Goal: Task Accomplishment & Management: Complete application form

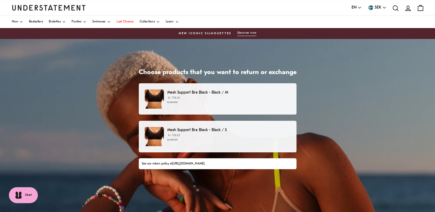
click at [234, 96] on p "kr 738.65 kr 869.00" at bounding box center [228, 100] width 123 height 9
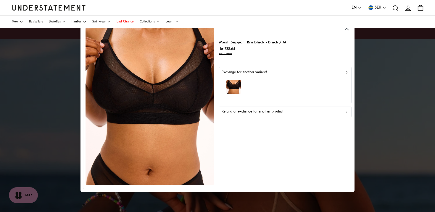
click at [276, 87] on div "button" at bounding box center [285, 88] width 127 height 26
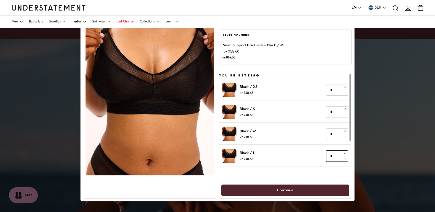
type input "*"
click at [346, 155] on icon "button" at bounding box center [345, 154] width 4 height 4
click at [289, 189] on span "Continue" at bounding box center [285, 190] width 17 height 11
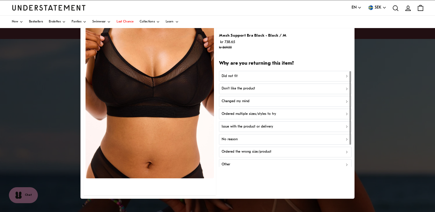
click at [62, 109] on div at bounding box center [217, 106] width 435 height 212
click at [293, 41] on div "Mesh Support Bra Black - Black / M kr 738.65 kr 869.00" at bounding box center [285, 41] width 132 height 18
click at [234, 162] on div "Other" at bounding box center [285, 165] width 127 height 6
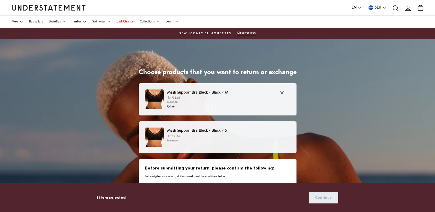
click at [251, 93] on p "Mesh Support Bra Black - Black / M" at bounding box center [220, 93] width 106 height 6
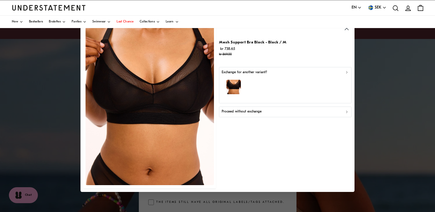
click at [250, 113] on p "Proceed without exchange" at bounding box center [242, 112] width 40 height 6
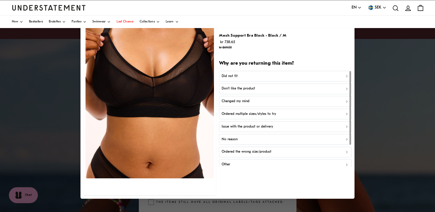
click at [242, 76] on div "Did not fit" at bounding box center [285, 76] width 127 height 6
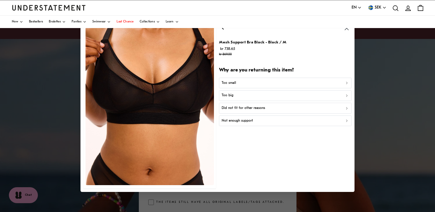
click at [238, 94] on div "Too big" at bounding box center [285, 96] width 127 height 6
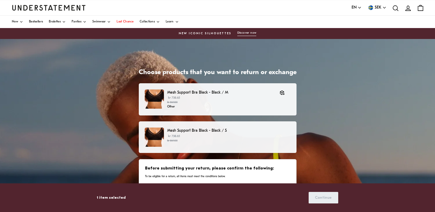
click at [230, 133] on p "Mesh Support Bra Black - Black / S" at bounding box center [228, 131] width 123 height 6
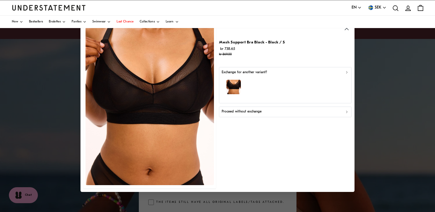
click at [240, 111] on p "Proceed without exchange" at bounding box center [242, 112] width 40 height 6
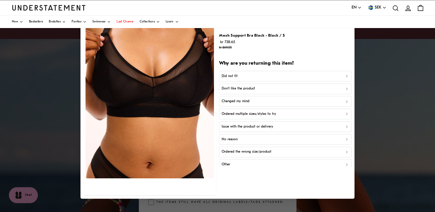
click at [61, 140] on div at bounding box center [217, 106] width 435 height 212
click at [233, 75] on p "Did not fit" at bounding box center [230, 76] width 16 height 6
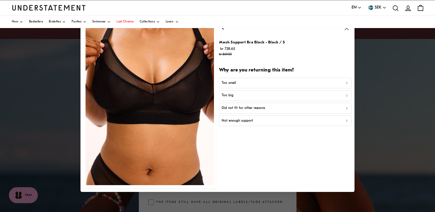
click at [244, 84] on div "Too small" at bounding box center [285, 83] width 127 height 6
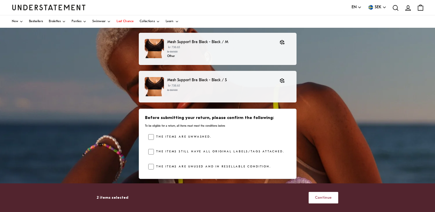
scroll to position [50, 0]
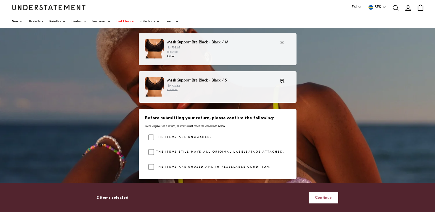
click at [202, 57] on p "Other" at bounding box center [220, 56] width 106 height 5
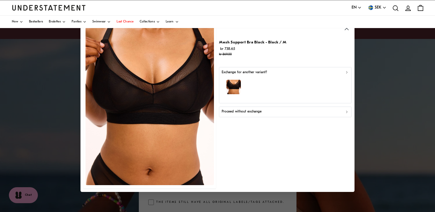
click at [253, 86] on div "button" at bounding box center [285, 88] width 127 height 26
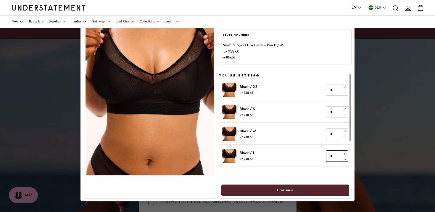
type input "*"
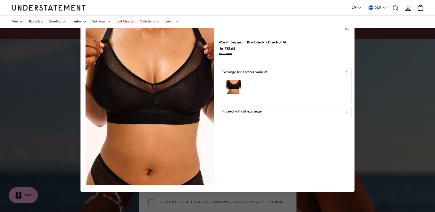
scroll to position [50, 0]
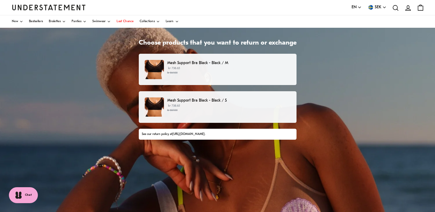
scroll to position [26, 0]
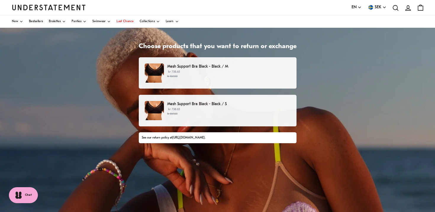
click at [221, 69] on p "Mesh Support Bra Black - Black / M" at bounding box center [228, 67] width 123 height 6
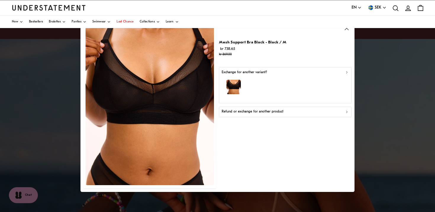
click at [238, 113] on p "Refund or exchange for another product" at bounding box center [253, 112] width 62 height 6
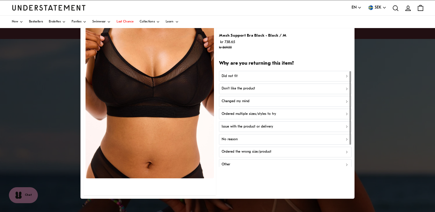
click at [236, 75] on p "Did not fit" at bounding box center [230, 76] width 16 height 6
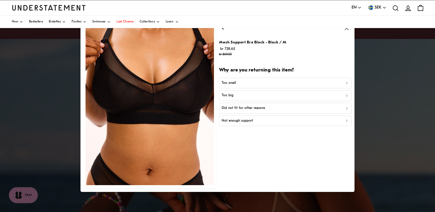
click at [234, 82] on p "Too small" at bounding box center [229, 83] width 14 height 6
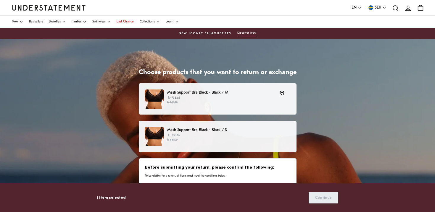
click at [204, 127] on p "Mesh Support Bra Black - Black / S" at bounding box center [228, 130] width 123 height 6
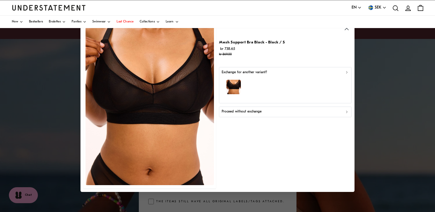
click at [236, 110] on p "Proceed without exchange" at bounding box center [242, 112] width 40 height 6
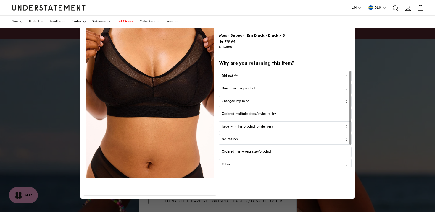
click at [237, 75] on div "Did not fit" at bounding box center [285, 76] width 127 height 6
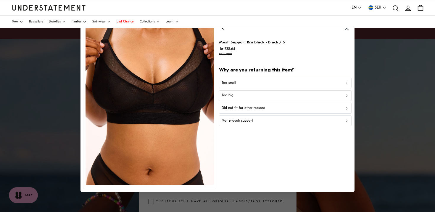
click at [235, 83] on p "Too small" at bounding box center [229, 83] width 14 height 6
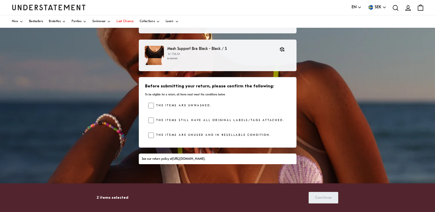
scroll to position [90, 0]
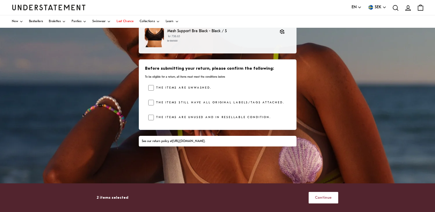
click at [327, 199] on span "Continue" at bounding box center [323, 198] width 17 height 11
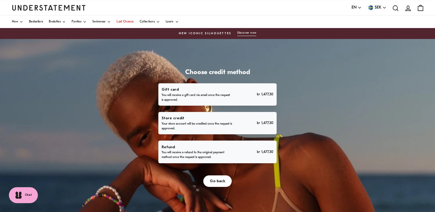
click at [217, 151] on p "You will receive a refund to the original payment method once the request is ap…" at bounding box center [197, 155] width 70 height 9
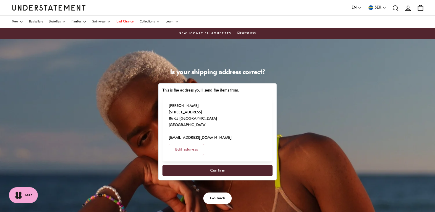
click at [219, 165] on span "Confirm" at bounding box center [217, 170] width 15 height 11
select select "**"
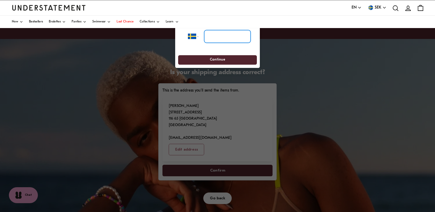
click at [219, 36] on input "tel" at bounding box center [227, 36] width 46 height 13
type input "**********"
click at [227, 61] on span "Continue" at bounding box center [217, 60] width 68 height 9
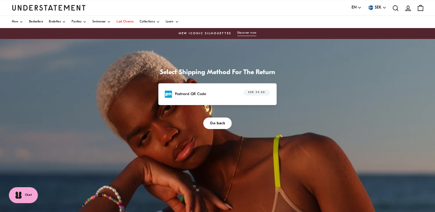
click at [209, 96] on div "Postnord QR Code SEK 39.00" at bounding box center [217, 94] width 105 height 9
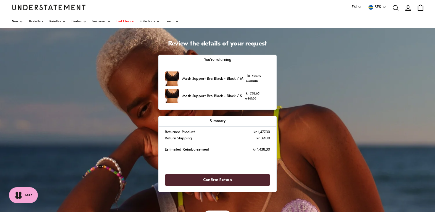
scroll to position [29, 0]
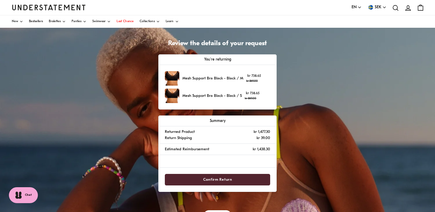
click at [201, 182] on span "Confirm Return" at bounding box center [217, 180] width 93 height 11
